Goal: Obtain resource: Obtain resource

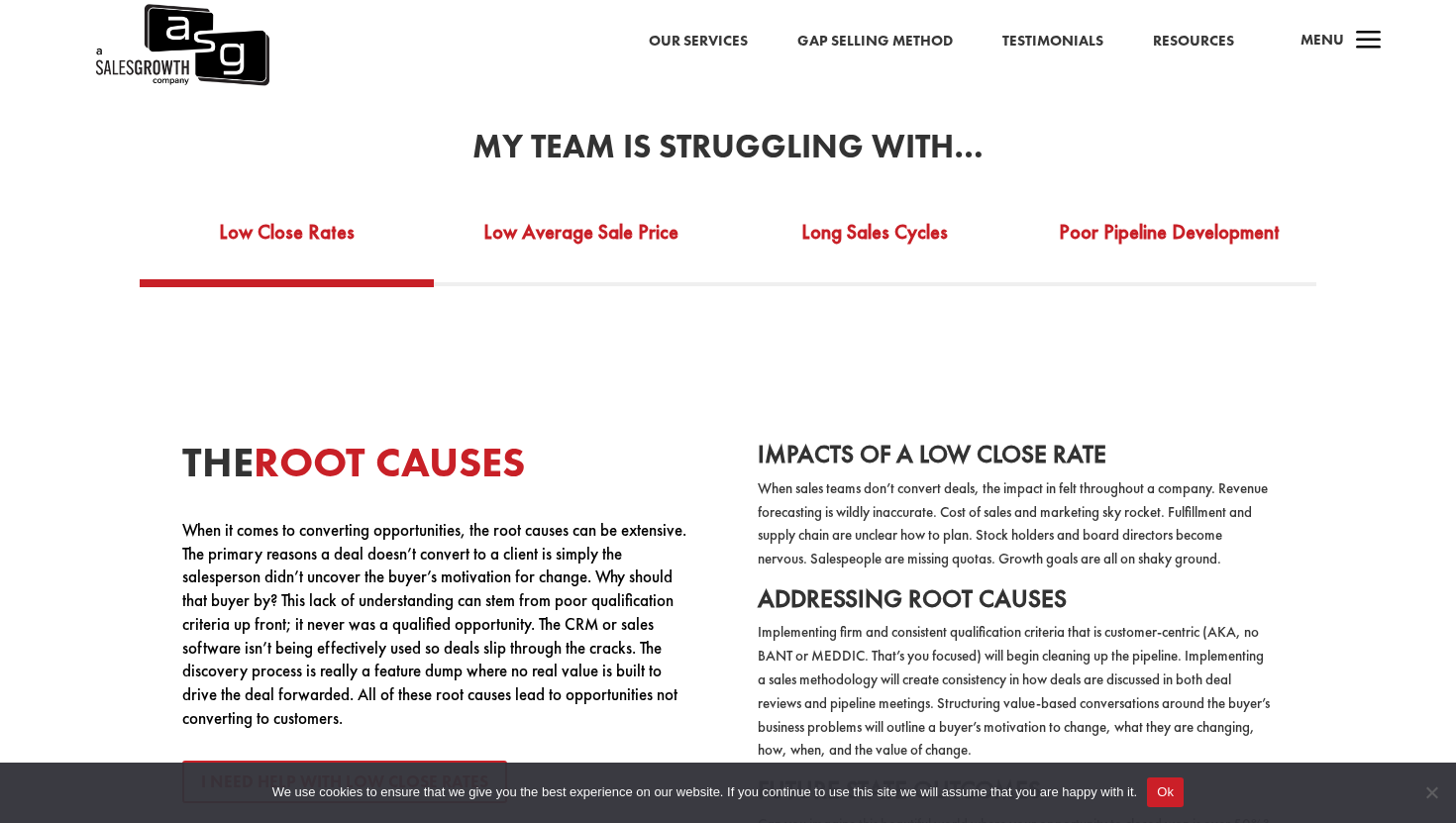
scroll to position [3518, 0]
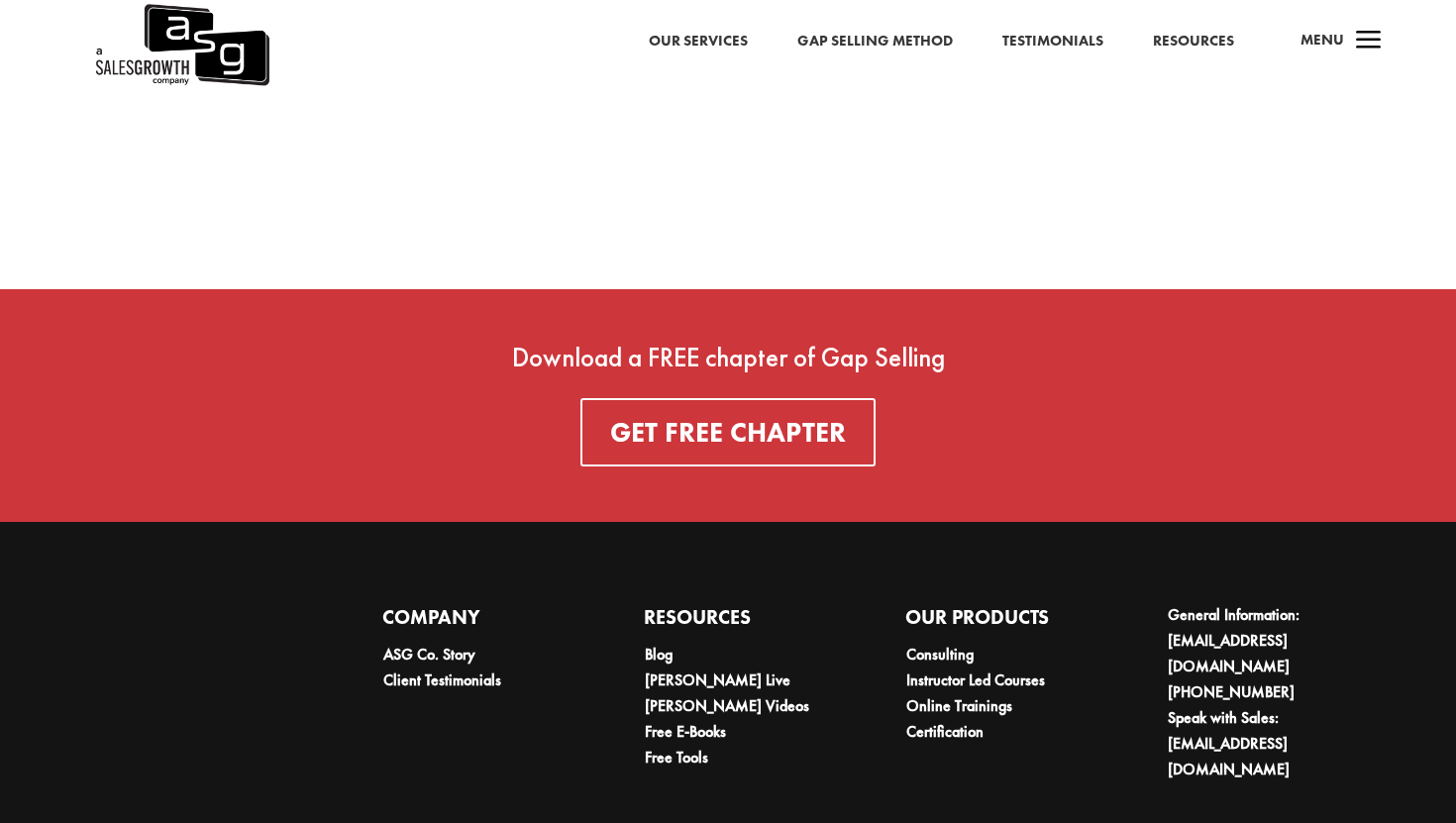
scroll to position [7014, 0]
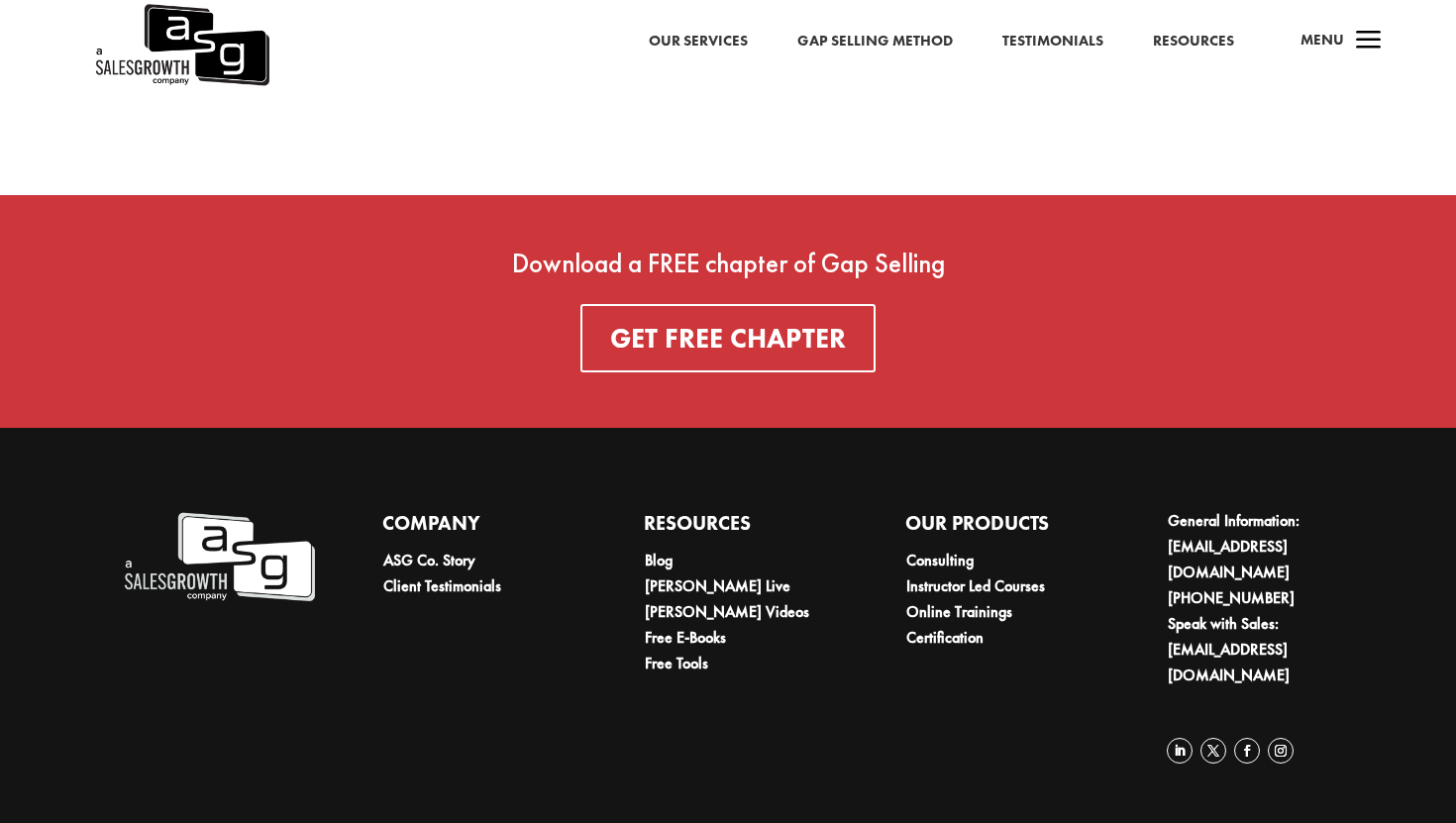
click at [1360, 40] on span "a" at bounding box center [1369, 42] width 40 height 40
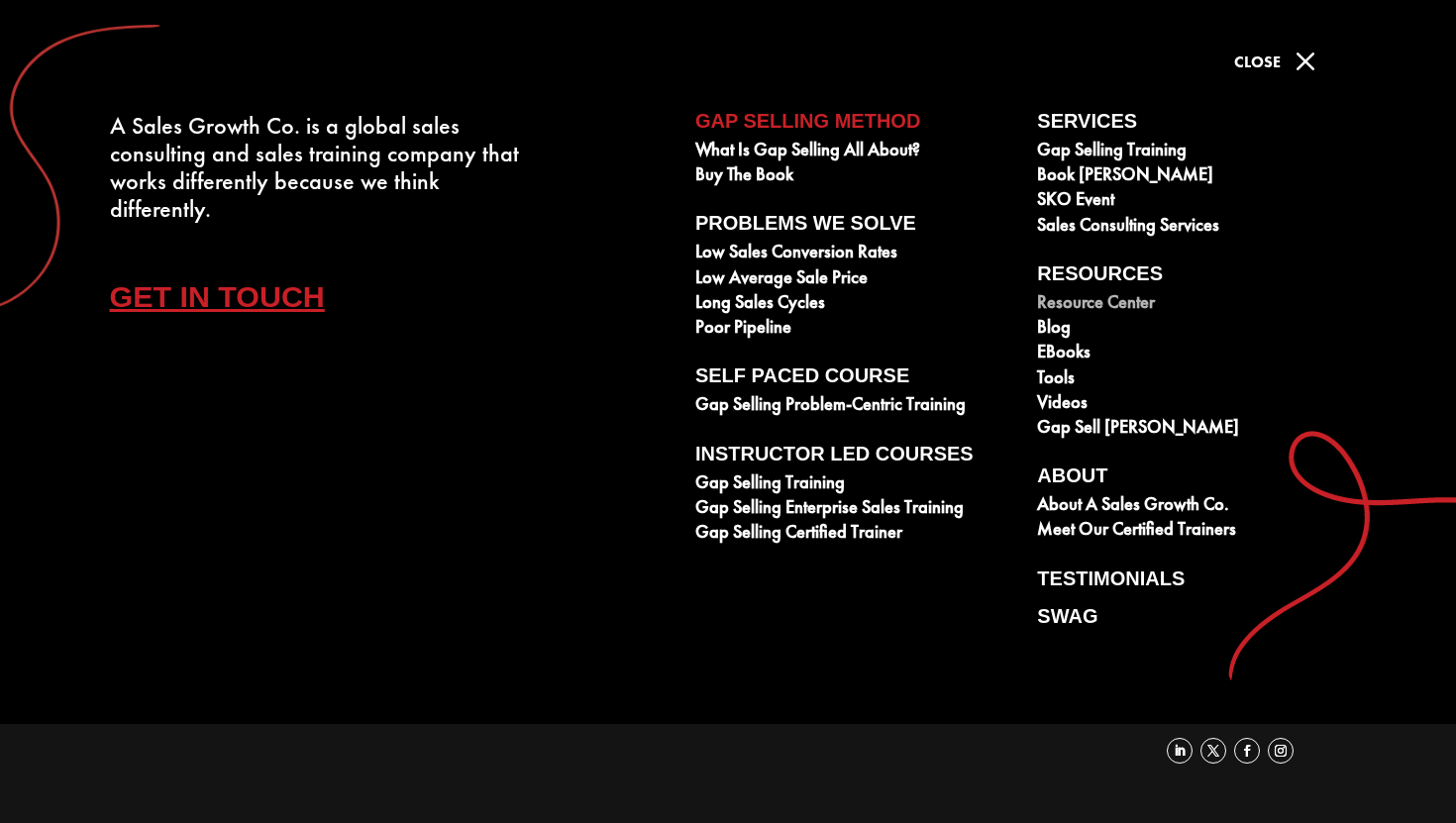
click at [1081, 299] on link "Resource Center" at bounding box center [1197, 304] width 320 height 25
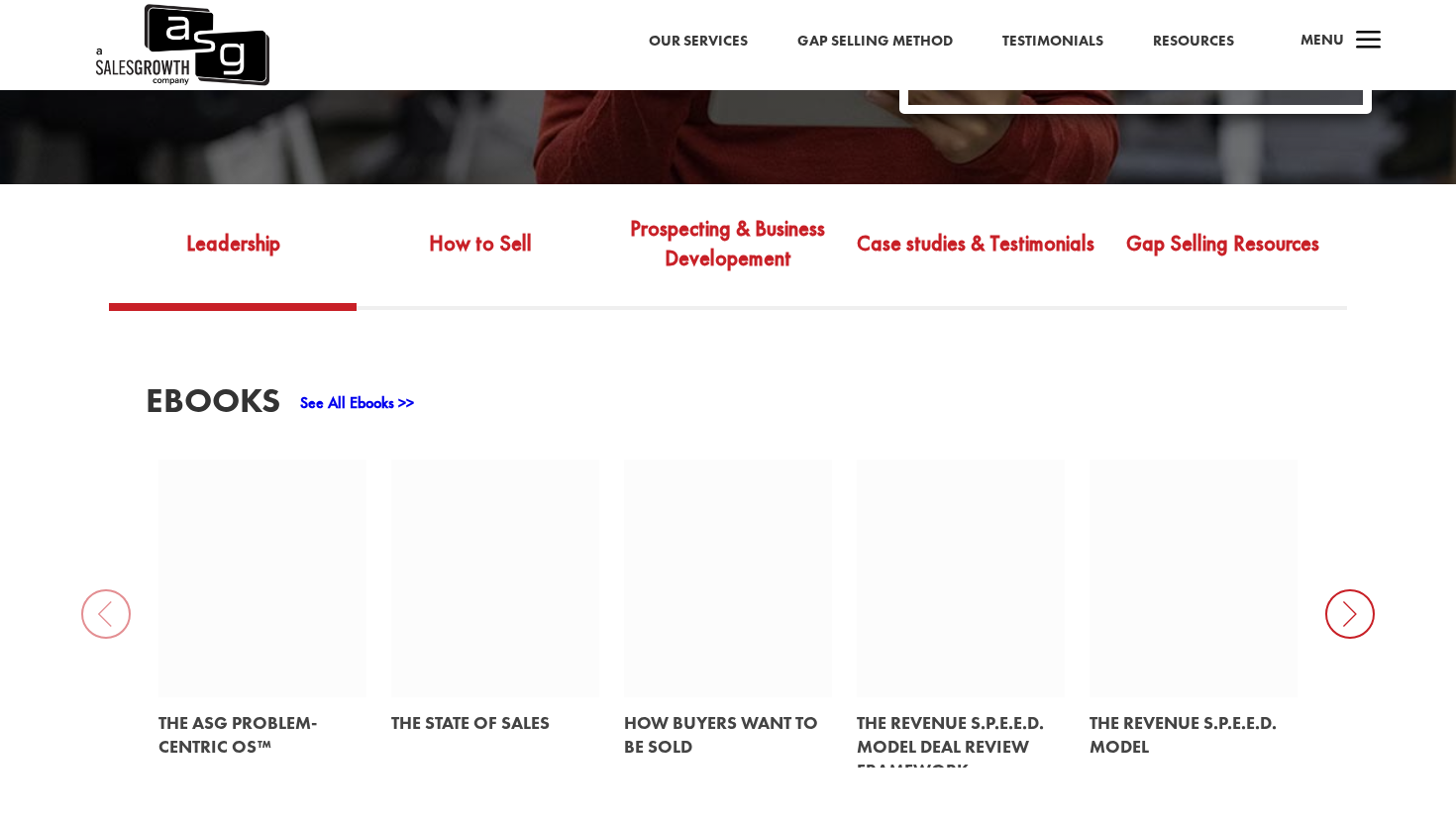
scroll to position [661, 0]
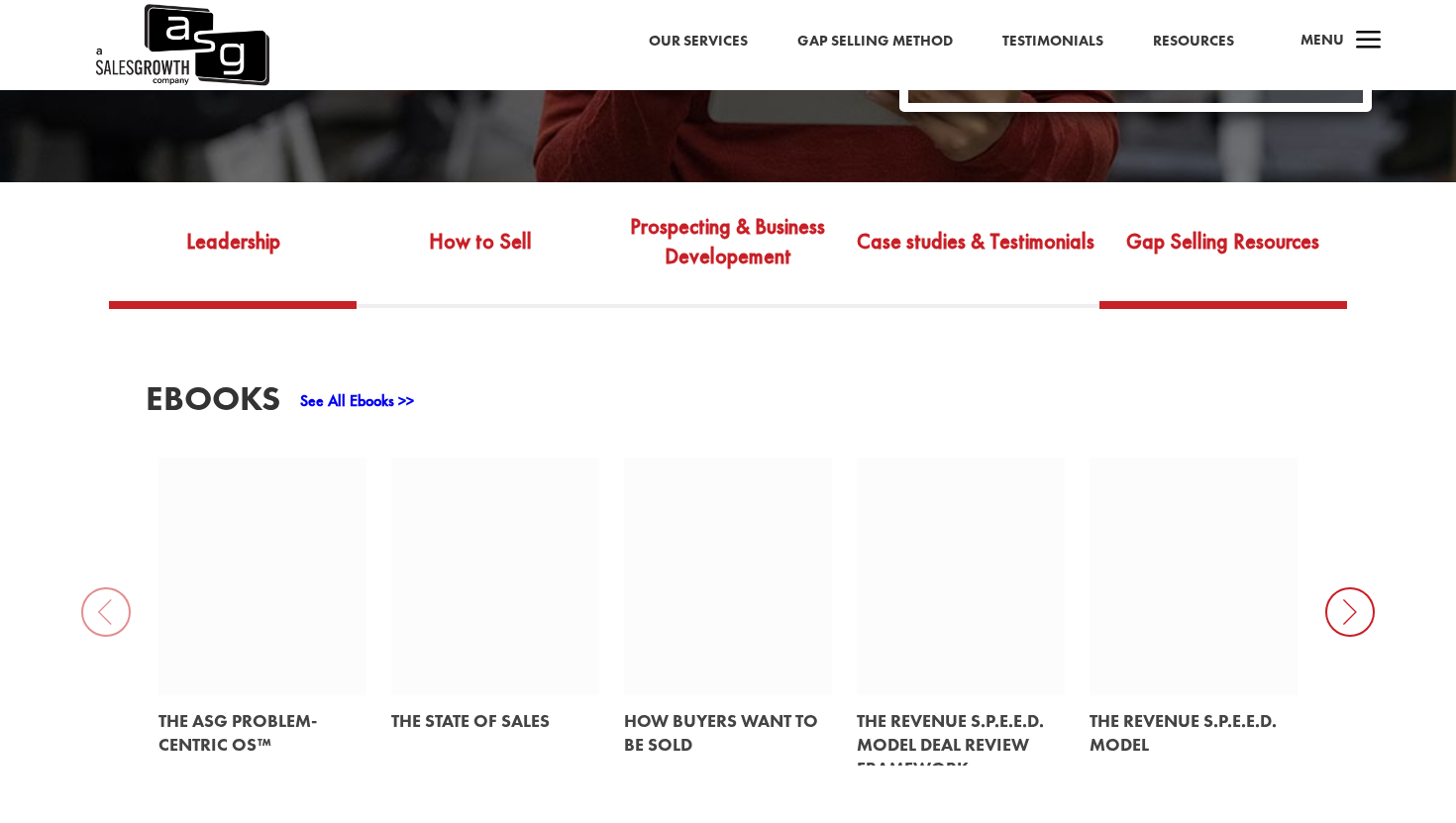
click at [1194, 236] on link "Gap Selling Resources" at bounding box center [1223, 255] width 247 height 93
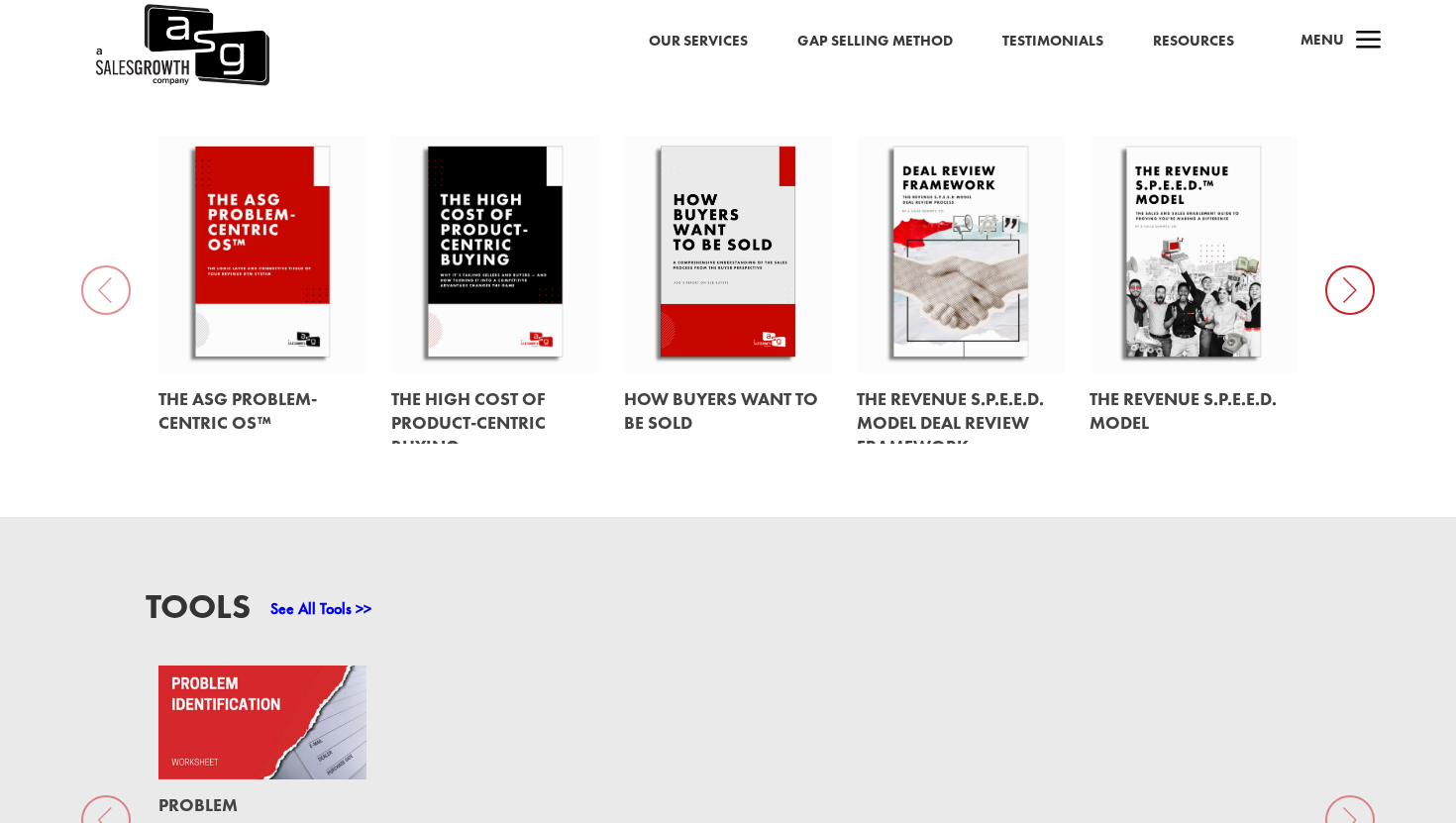
scroll to position [984, 0]
click at [1342, 264] on icon at bounding box center [1350, 289] width 50 height 50
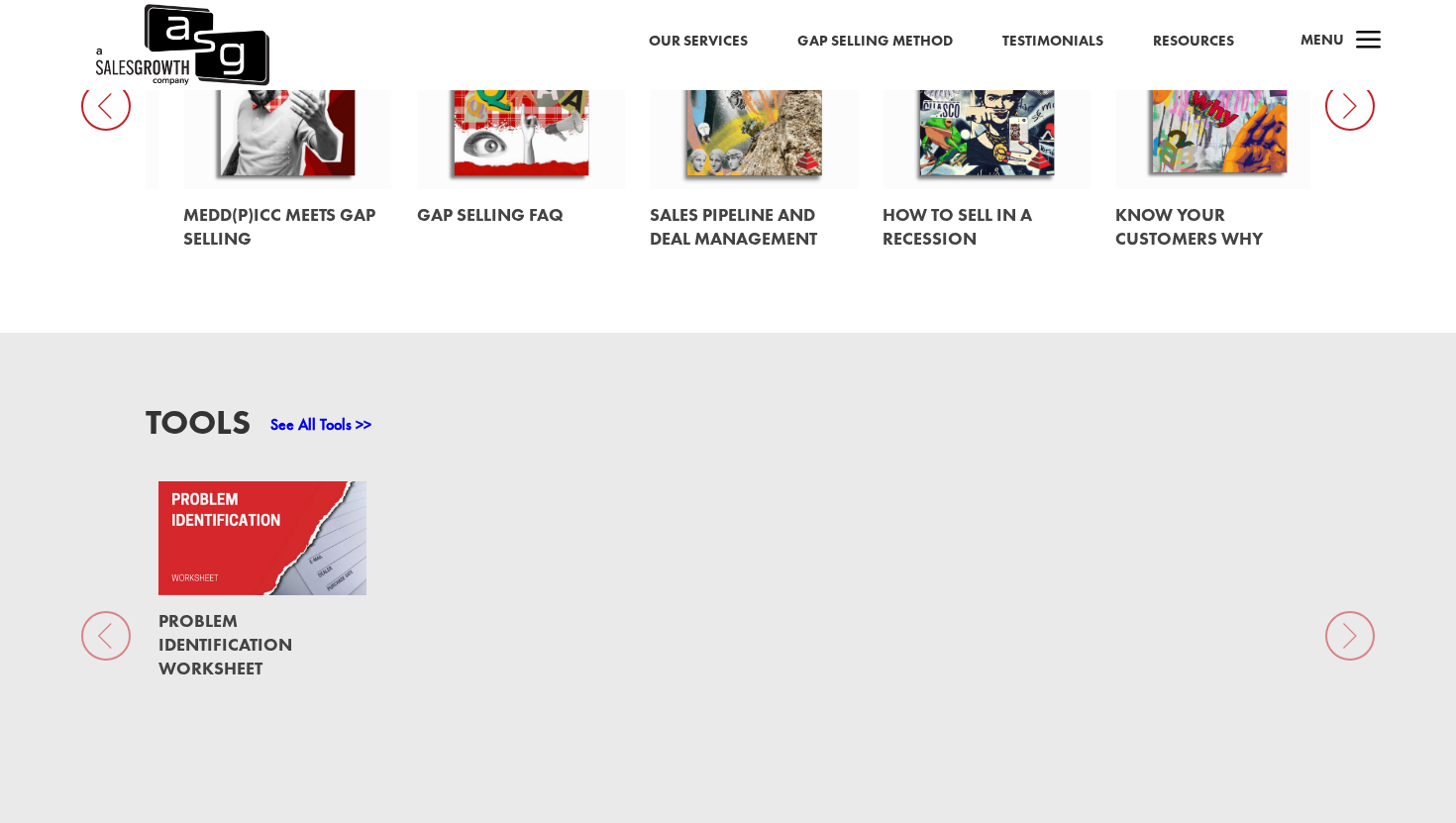
scroll to position [1245, 0]
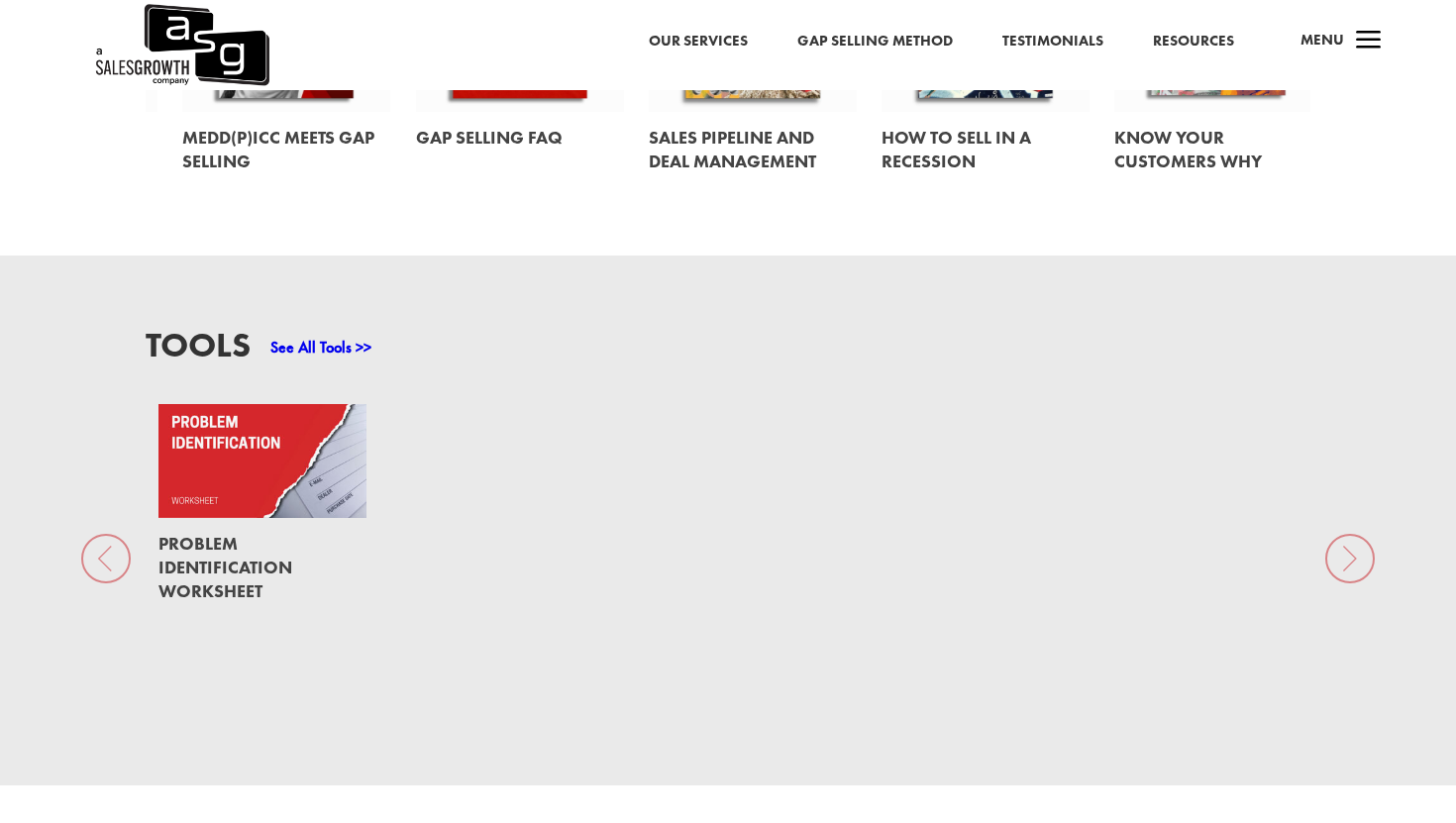
click at [333, 429] on link at bounding box center [262, 461] width 208 height 113
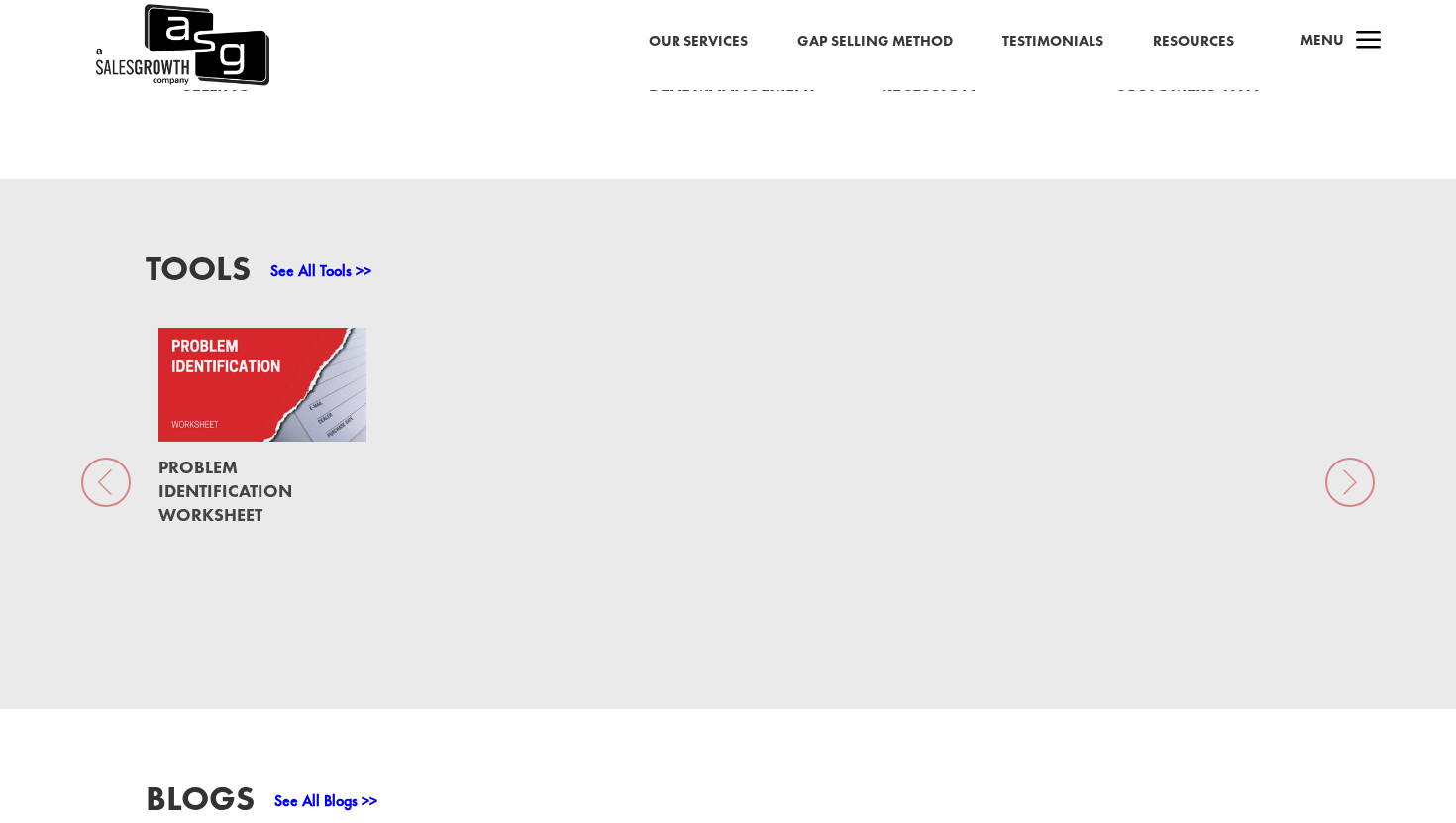
scroll to position [1318, 0]
click at [341, 262] on link "See All Tools >>" at bounding box center [321, 272] width 101 height 21
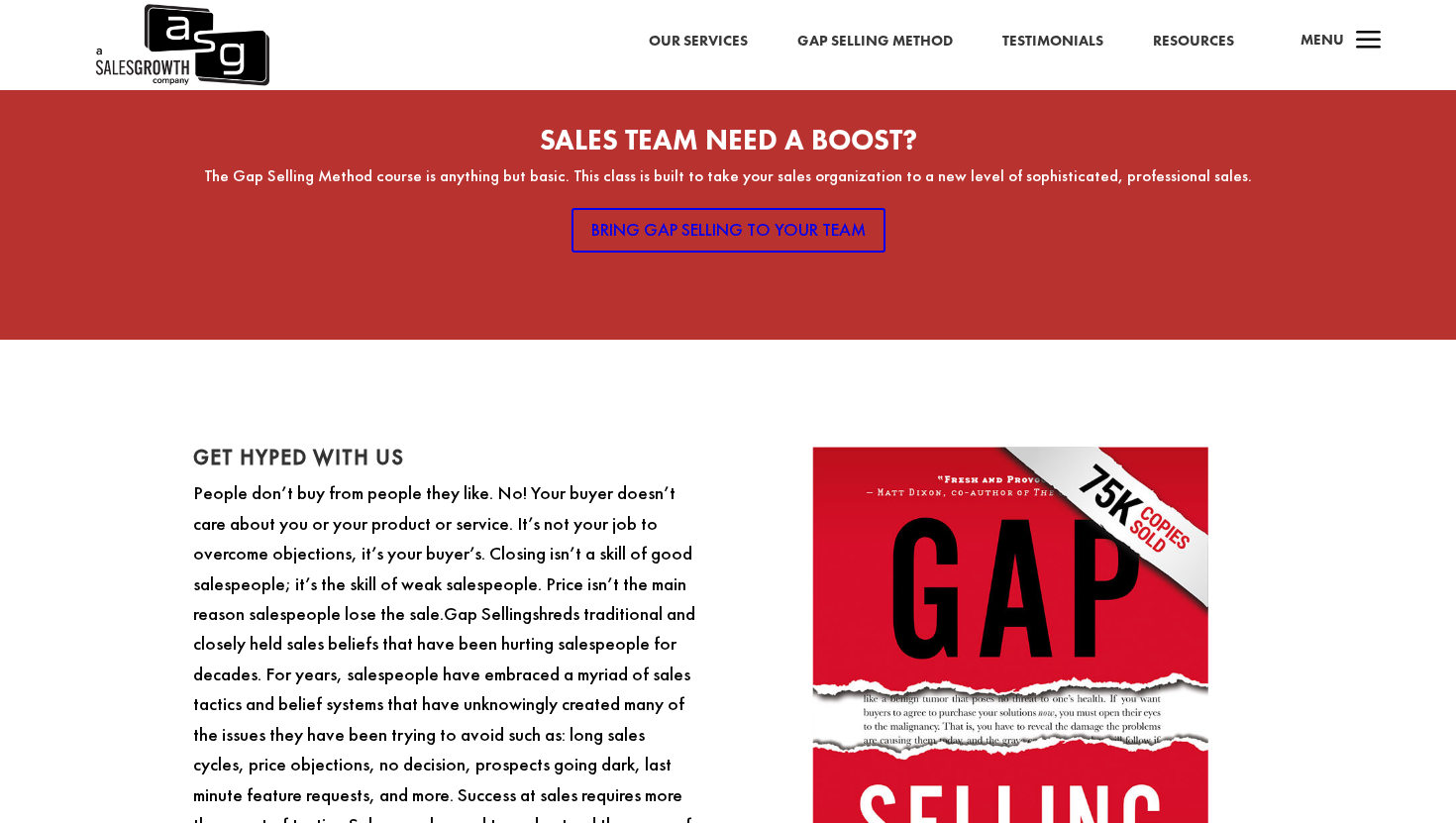
scroll to position [1557, 0]
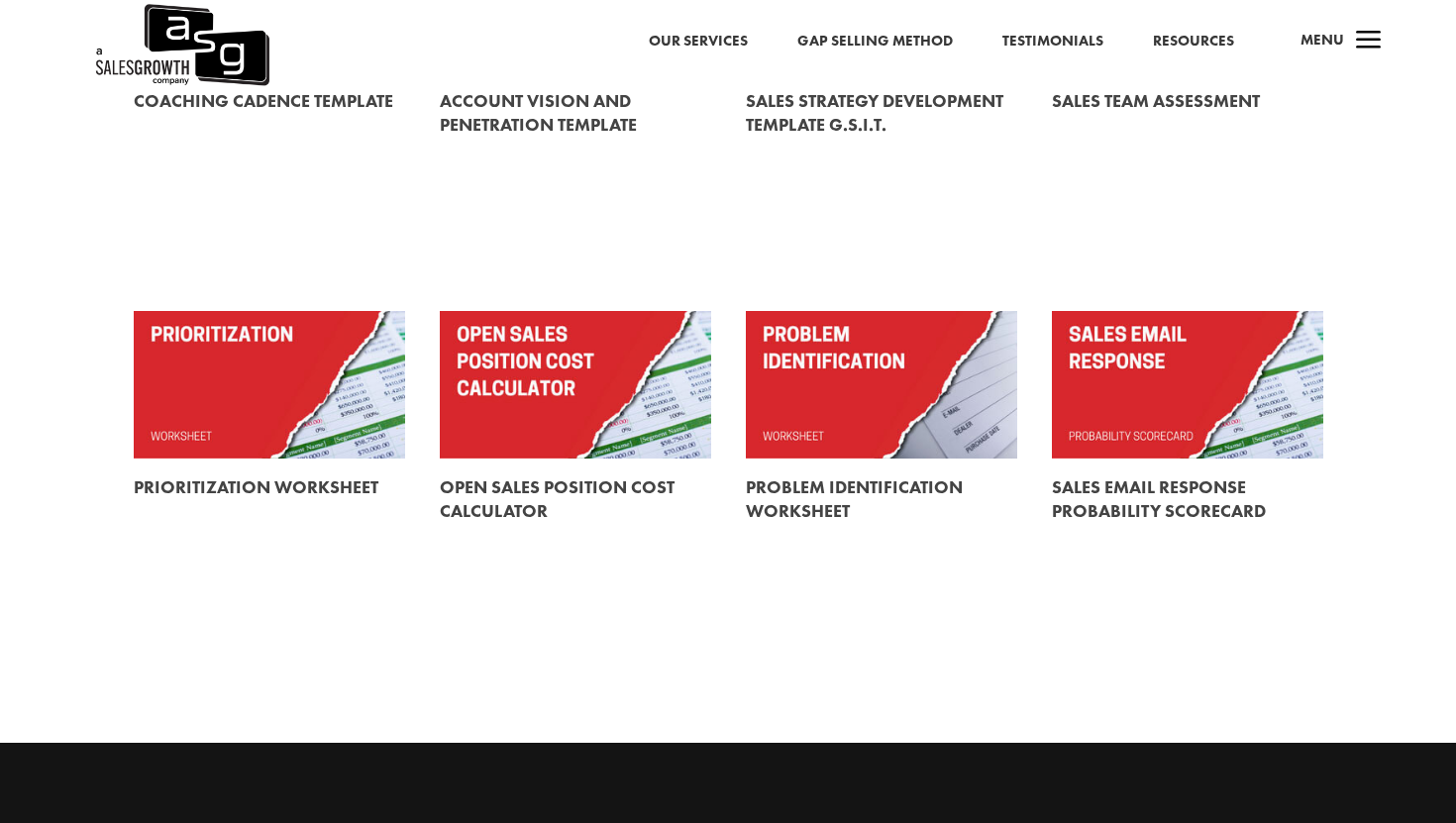
scroll to position [732, 0]
